Goal: Task Accomplishment & Management: Use online tool/utility

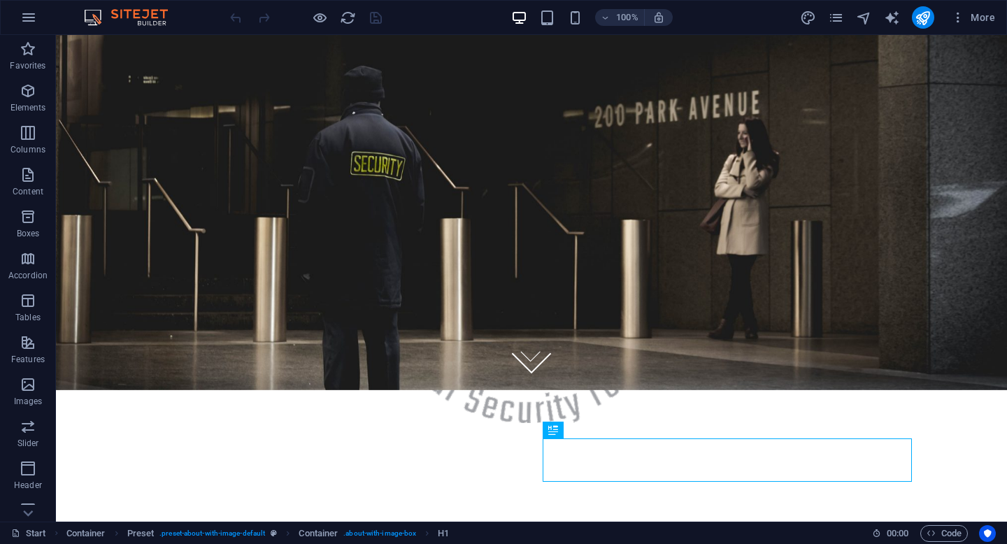
scroll to position [131, 0]
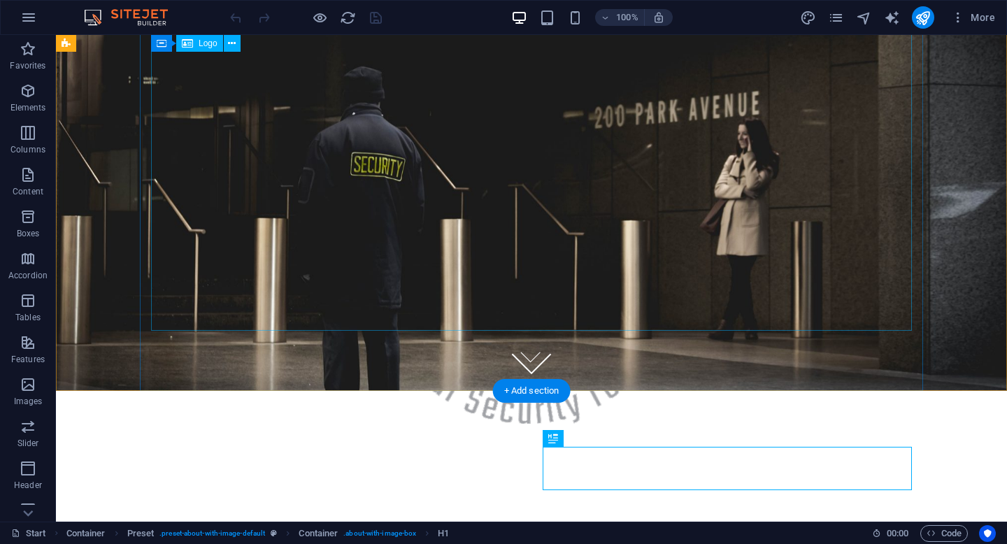
click at [603, 194] on div at bounding box center [531, 275] width 761 height 296
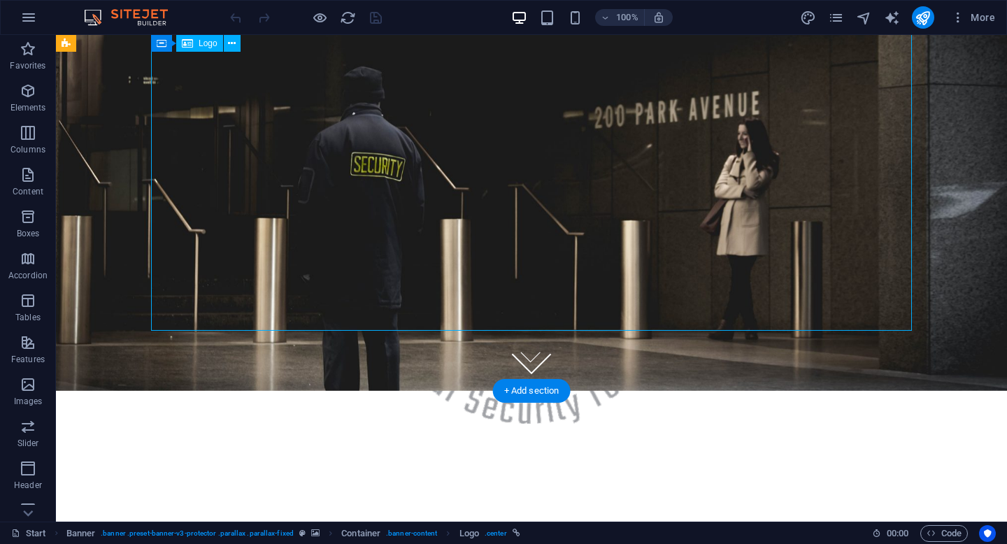
click at [547, 193] on div at bounding box center [531, 275] width 761 height 296
select select "px"
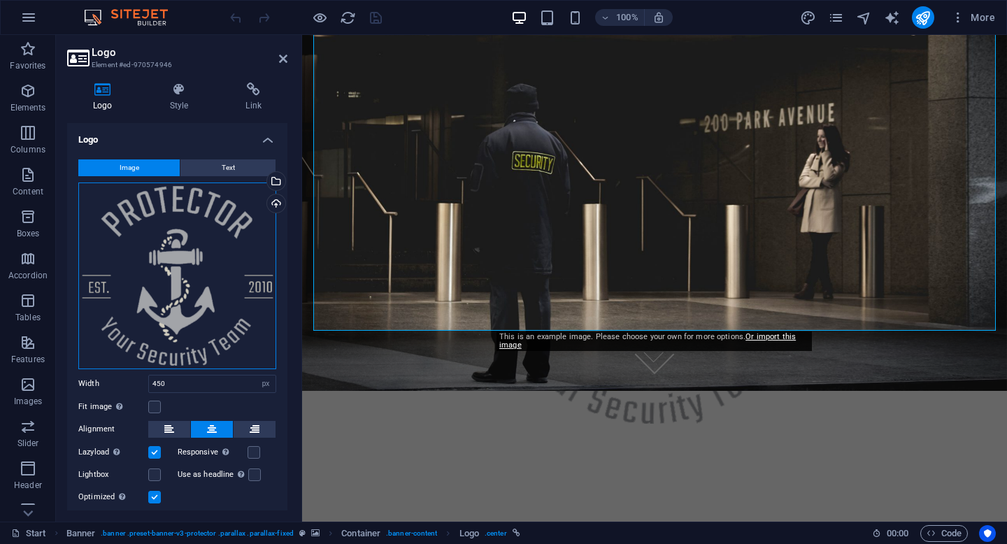
click at [197, 240] on div "Drag files here, click to choose files or select files from Files or our free s…" at bounding box center [177, 275] width 198 height 187
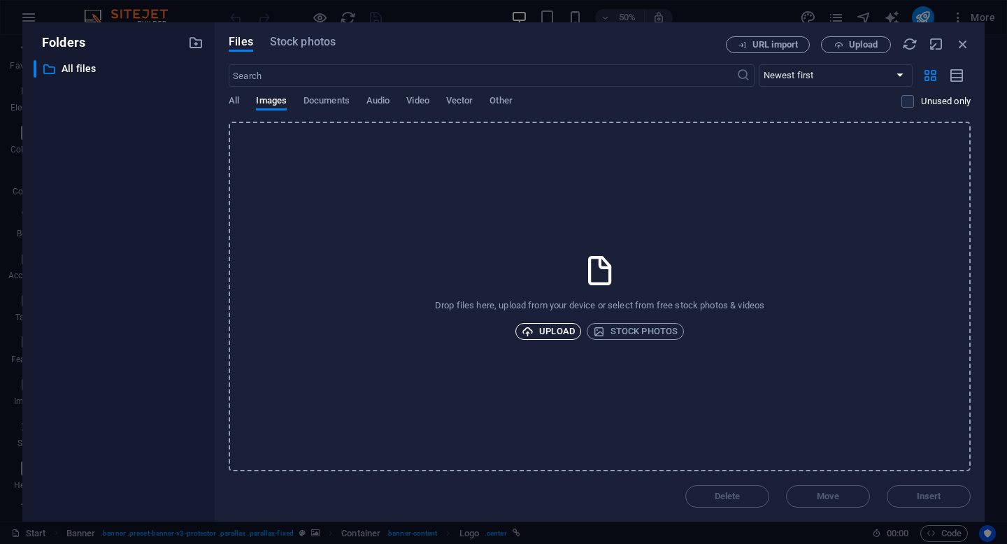
click at [547, 331] on span "Upload" at bounding box center [548, 331] width 53 height 17
click at [965, 45] on icon "button" at bounding box center [962, 43] width 15 height 15
